Goal: Task Accomplishment & Management: Manage account settings

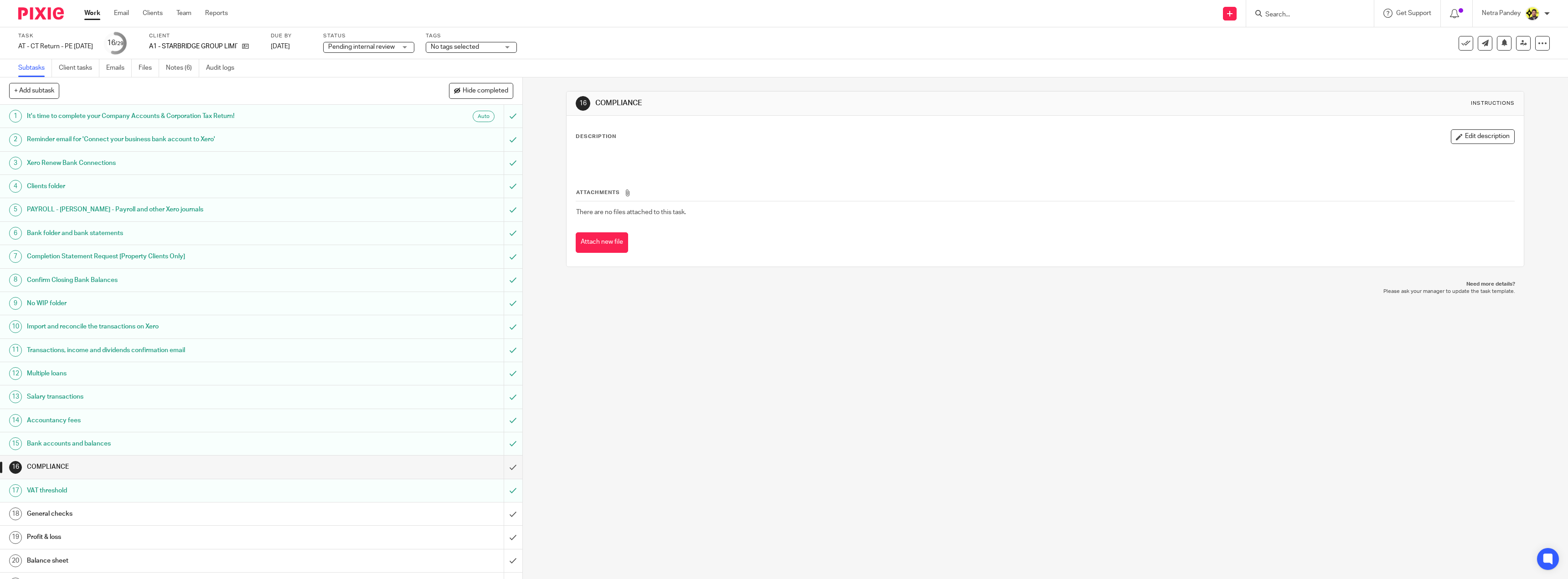
click at [187, 69] on link "Notes (6)" at bounding box center [183, 68] width 33 height 18
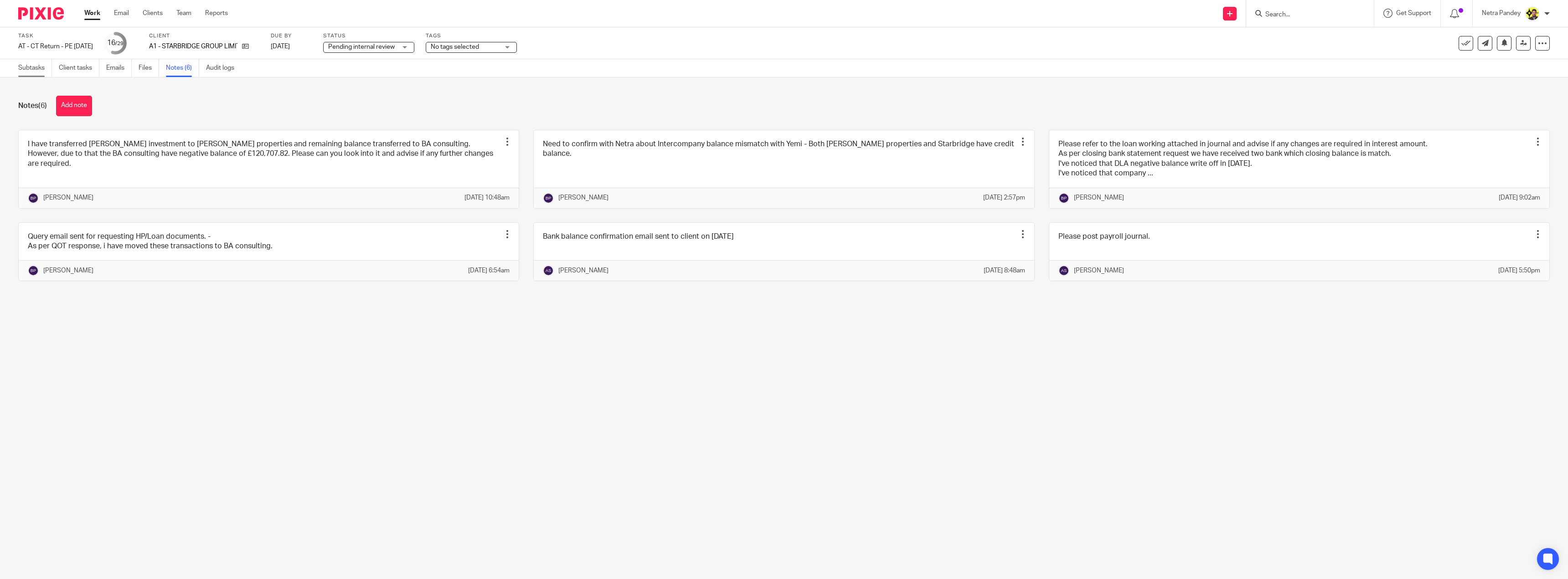
click at [22, 64] on link "Subtasks" at bounding box center [35, 68] width 33 height 18
